Goal: Navigation & Orientation: Find specific page/section

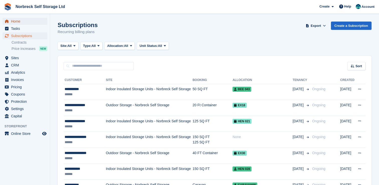
click at [17, 21] on span "Home" at bounding box center [26, 21] width 30 height 7
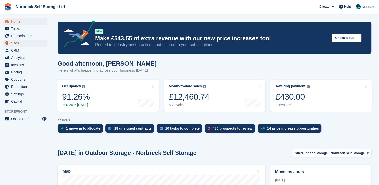
click at [17, 43] on span "Sites" at bounding box center [26, 43] width 30 height 7
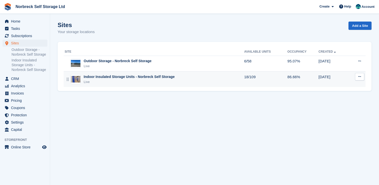
click at [145, 77] on div "Indoor Insulated Storage Units - Norbreck Self Storage" at bounding box center [129, 76] width 91 height 5
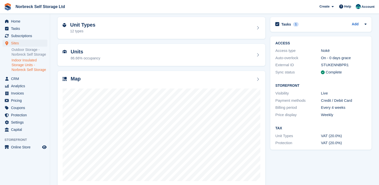
scroll to position [29, 0]
